Goal: Task Accomplishment & Management: Manage account settings

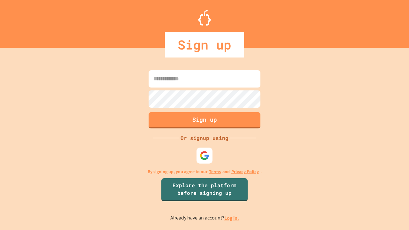
click at [232, 218] on link "Log in." at bounding box center [231, 218] width 15 height 7
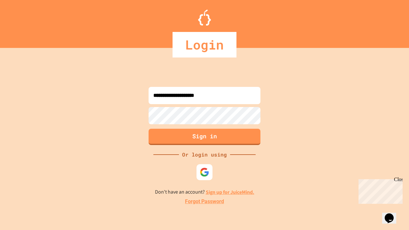
type input "**********"
